Goal: Information Seeking & Learning: Compare options

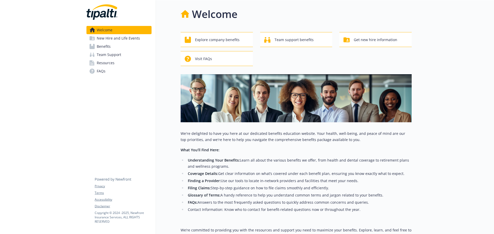
click at [114, 44] on link "Benefits" at bounding box center [118, 46] width 65 height 8
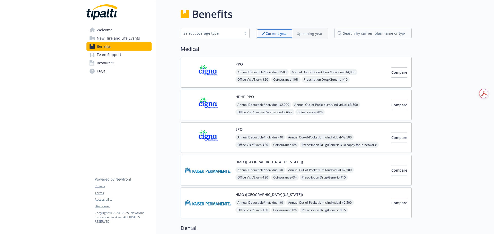
click at [391, 66] on div "Compare" at bounding box center [399, 72] width 16 height 22
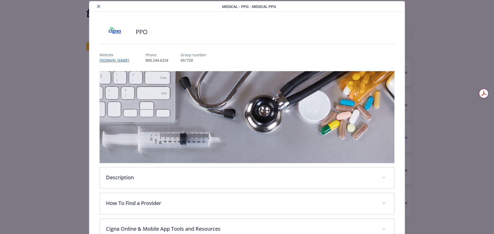
scroll to position [170, 0]
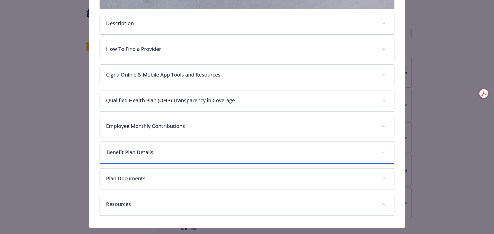
click at [238, 153] on p "Benefit Plan Details" at bounding box center [241, 153] width 269 height 8
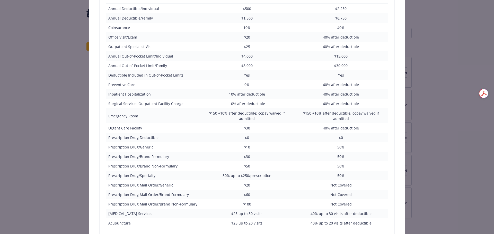
scroll to position [350, 0]
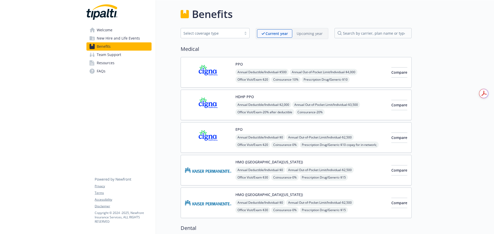
scroll to position [129, 0]
